Goal: Task Accomplishment & Management: Manage account settings

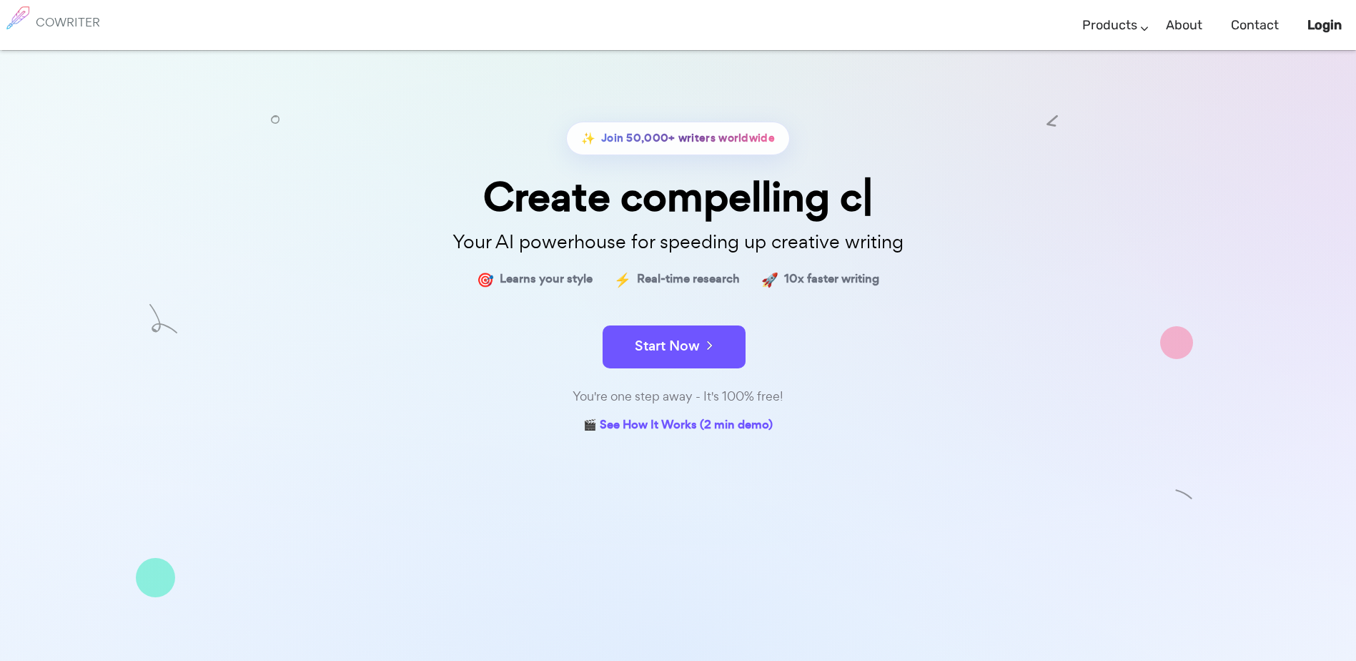
click at [49, 23] on h6 "COWRITER" at bounding box center [68, 22] width 64 height 13
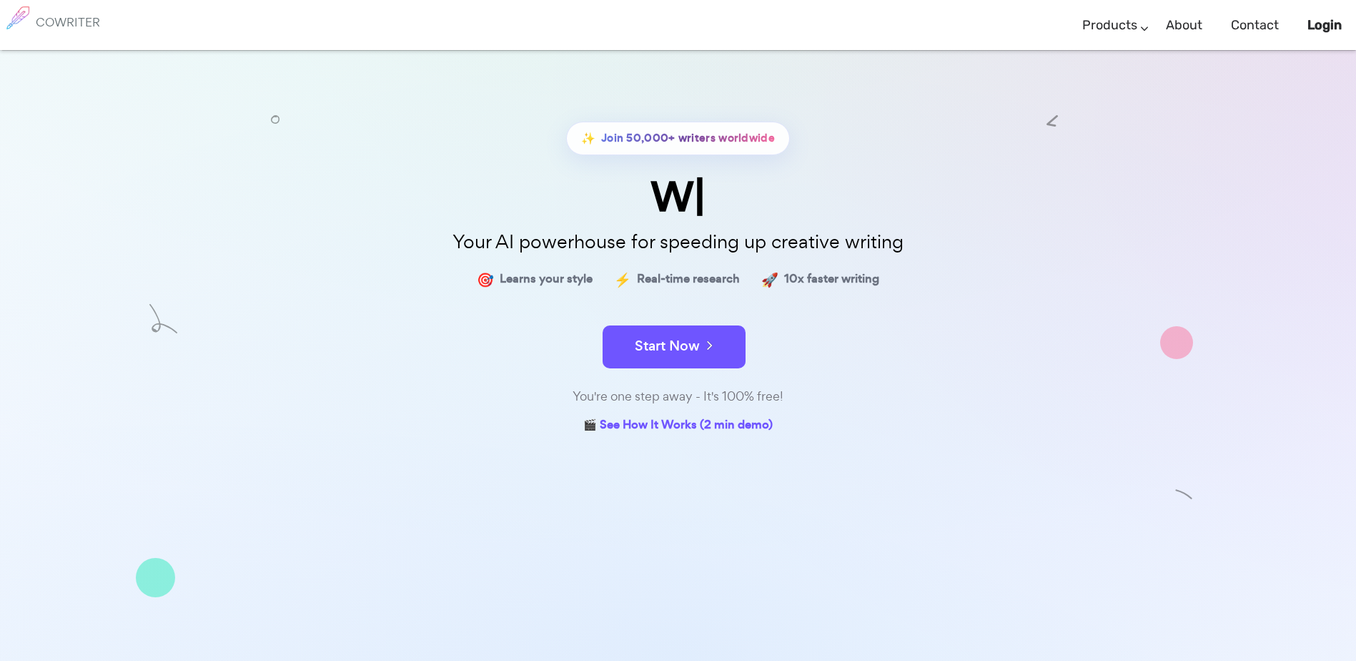
drag, startPoint x: 262, startPoint y: 172, endPoint x: 300, endPoint y: 109, distance: 74.1
click at [312, 108] on div "✨ Join 50,000+ writers worldwide W Your AI powerhouse for speeding up creative …" at bounding box center [678, 413] width 1356 height 726
